Goal: Task Accomplishment & Management: Manage account settings

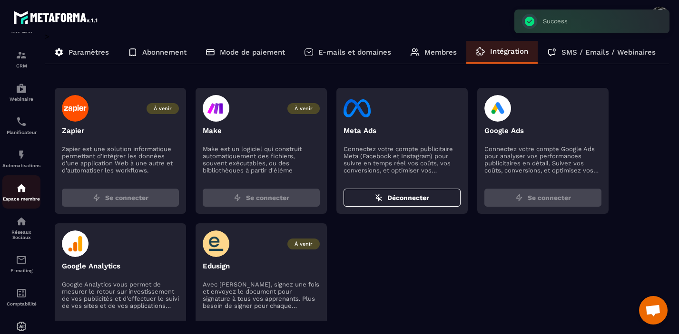
scroll to position [105, 0]
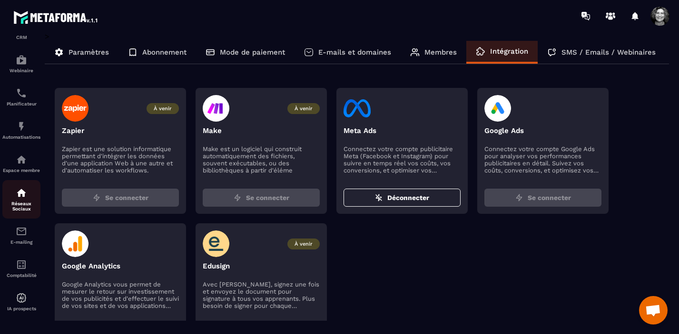
click at [24, 201] on p "Réseaux Sociaux" at bounding box center [21, 206] width 38 height 10
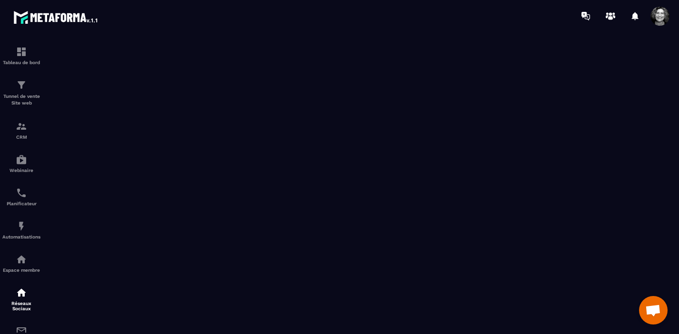
click at [659, 16] on span at bounding box center [659, 16] width 19 height 19
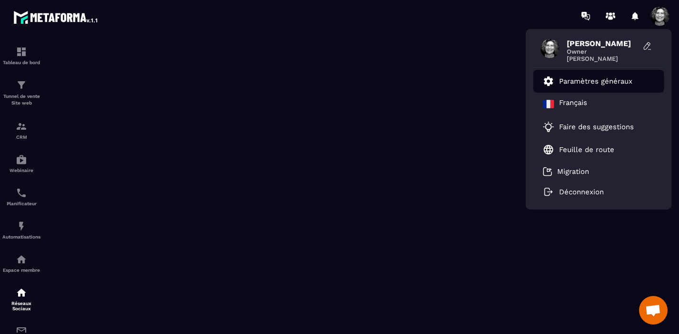
click at [590, 82] on p "Paramètres généraux" at bounding box center [595, 81] width 73 height 9
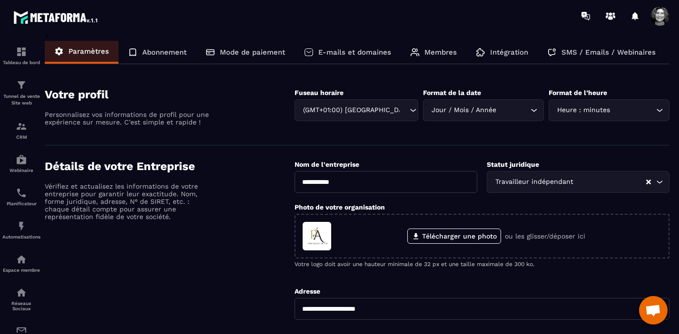
click at [497, 52] on p "Intégration" at bounding box center [509, 52] width 38 height 9
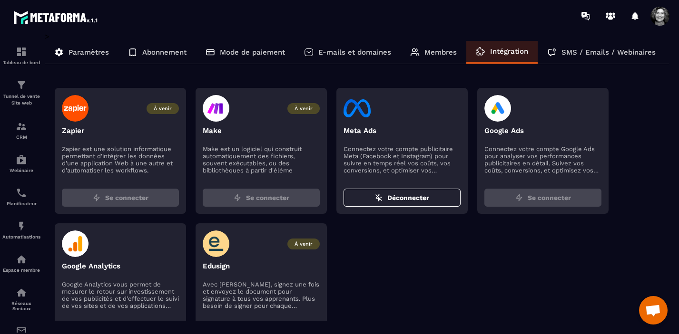
click at [598, 51] on p "SMS / Emails / Webinaires" at bounding box center [608, 52] width 94 height 9
